Goal: Find specific page/section: Find specific page/section

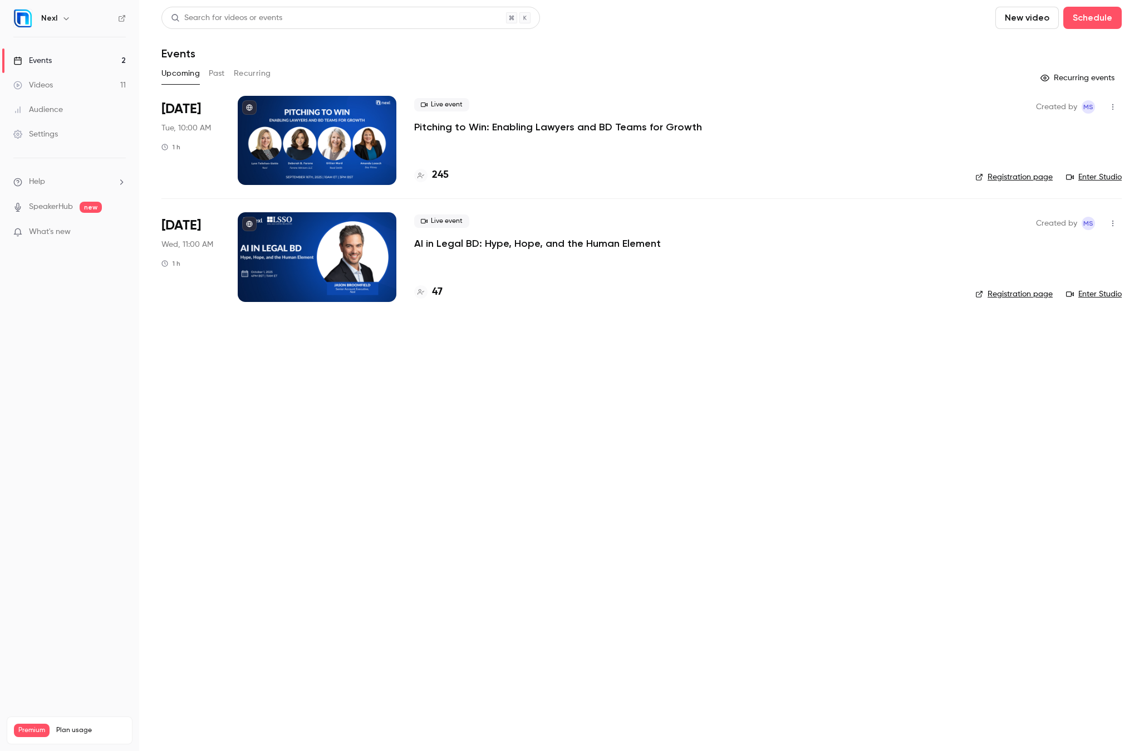
click at [217, 73] on button "Past" at bounding box center [217, 74] width 16 height 18
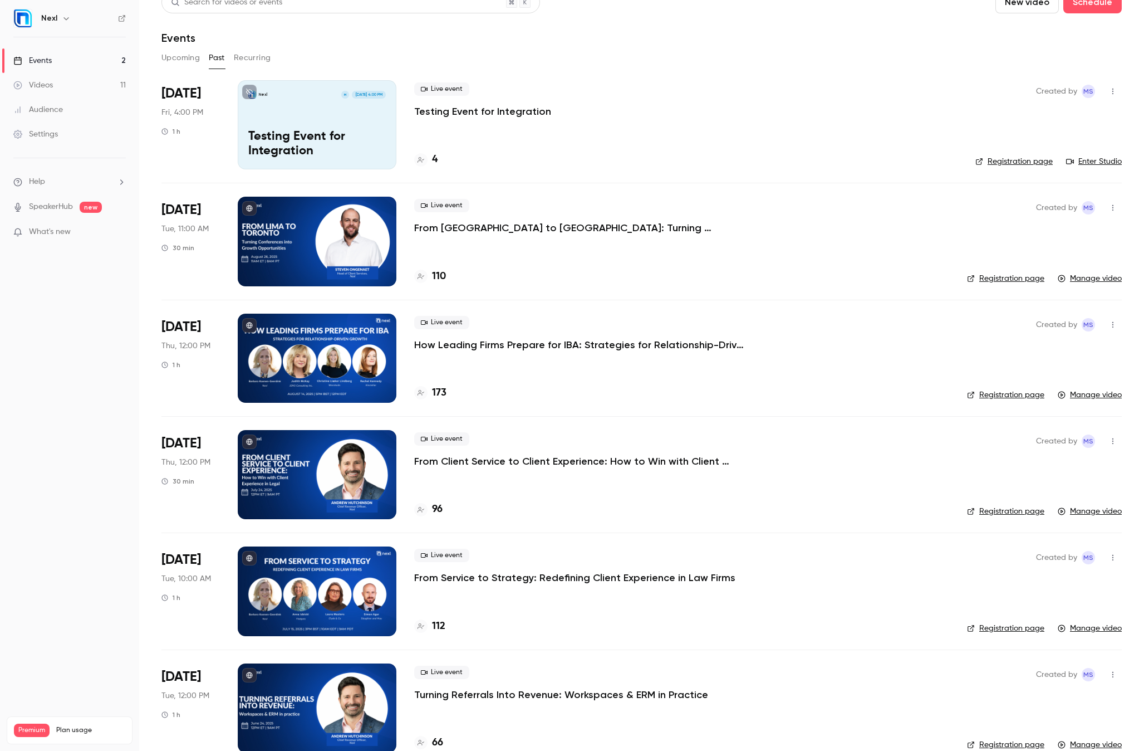
scroll to position [37, 0]
